Goal: Transaction & Acquisition: Purchase product/service

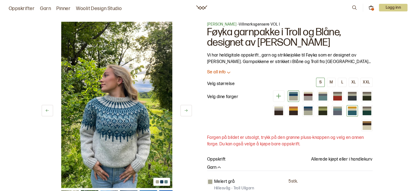
click at [352, 112] on div at bounding box center [352, 113] width 9 height 5
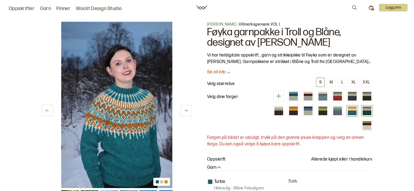
click at [365, 112] on div at bounding box center [366, 113] width 9 height 5
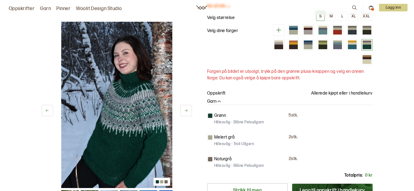
scroll to position [76, 0]
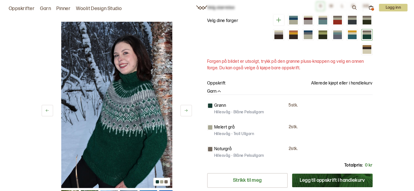
click at [186, 110] on icon at bounding box center [186, 111] width 4 height 4
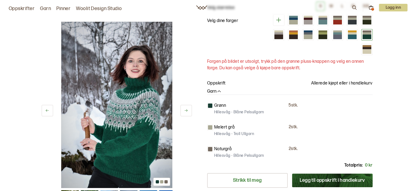
click at [186, 110] on icon at bounding box center [186, 111] width 4 height 4
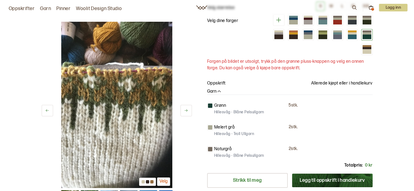
click at [186, 110] on icon at bounding box center [186, 111] width 4 height 4
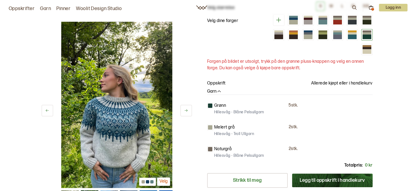
click at [186, 110] on icon at bounding box center [186, 111] width 4 height 4
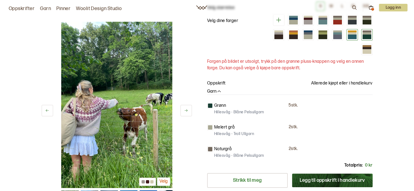
click at [352, 31] on div at bounding box center [352, 31] width 9 height 2
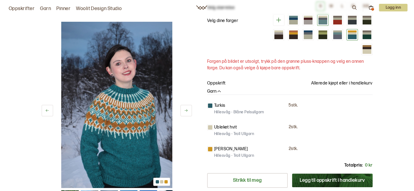
click at [322, 17] on div at bounding box center [322, 17] width 9 height 2
